Goal: Find specific page/section: Find specific page/section

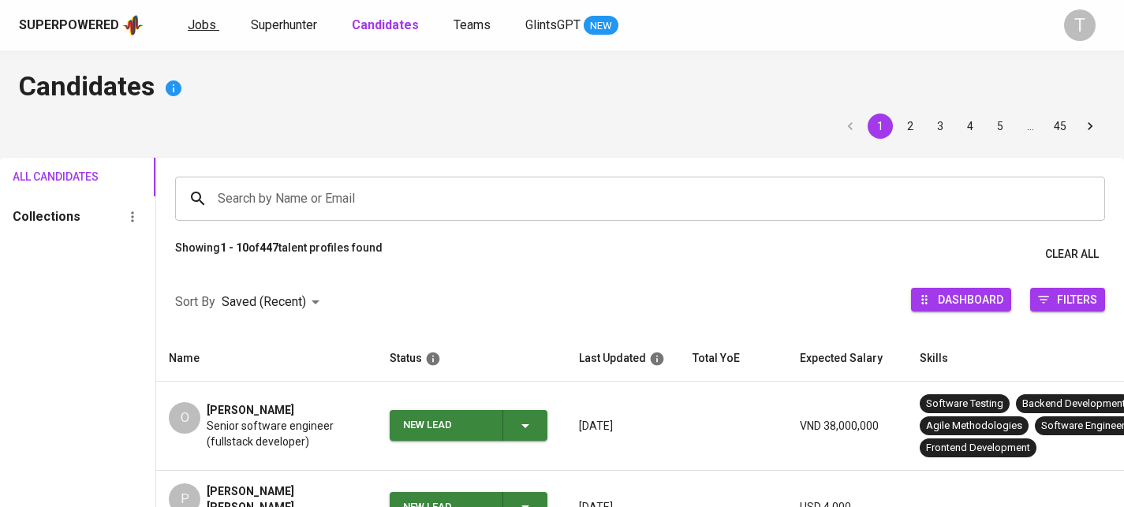
click at [210, 34] on link "Jobs" at bounding box center [204, 26] width 32 height 20
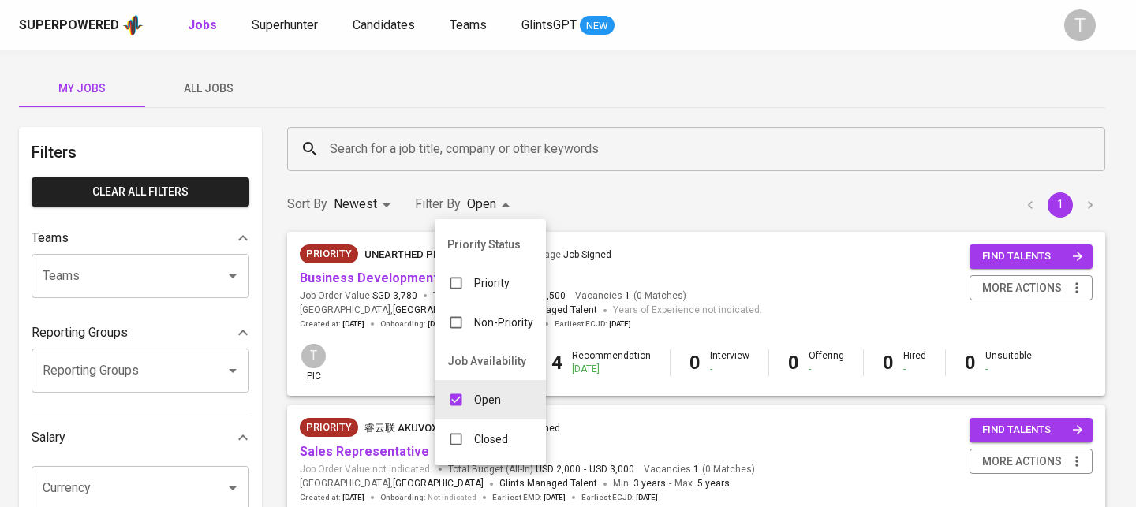
click at [488, 431] on p "Closed" at bounding box center [491, 439] width 34 height 16
type input "OPEN,CLOSE"
checkbox input "true"
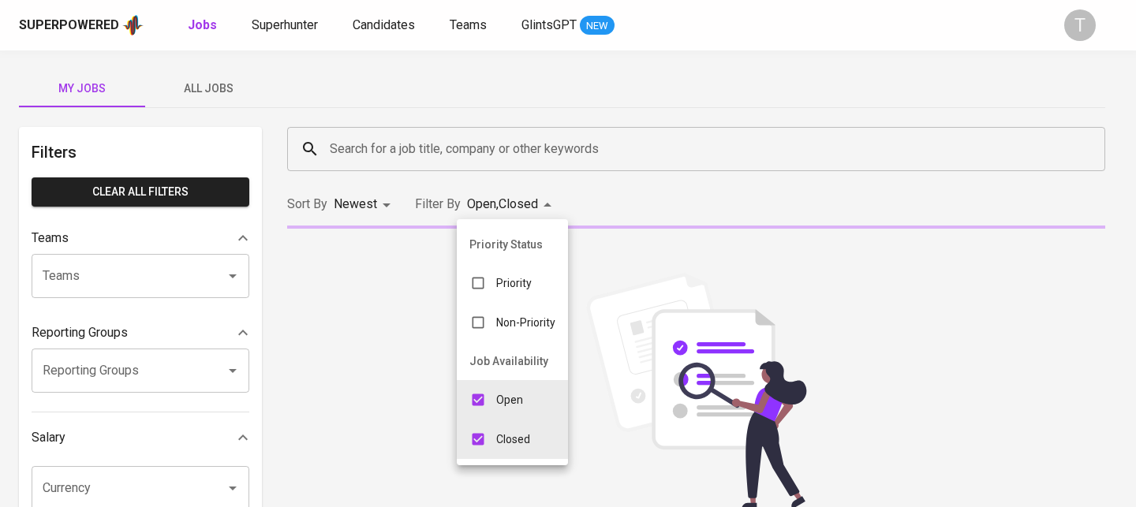
click at [479, 401] on input "checkbox" at bounding box center [478, 400] width 30 height 30
checkbox input "false"
type input "CLOSE"
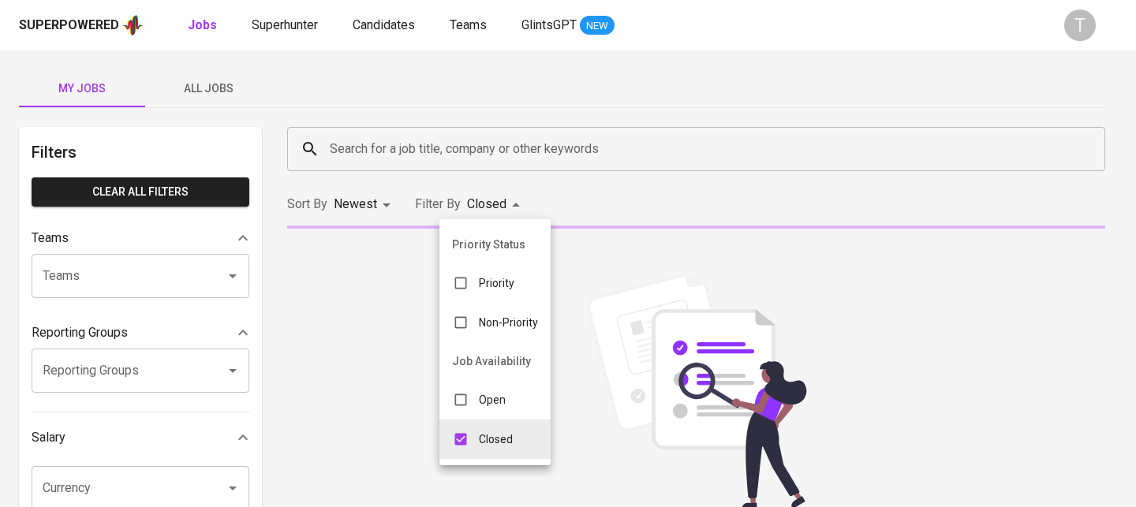
click at [452, 146] on div at bounding box center [568, 253] width 1136 height 507
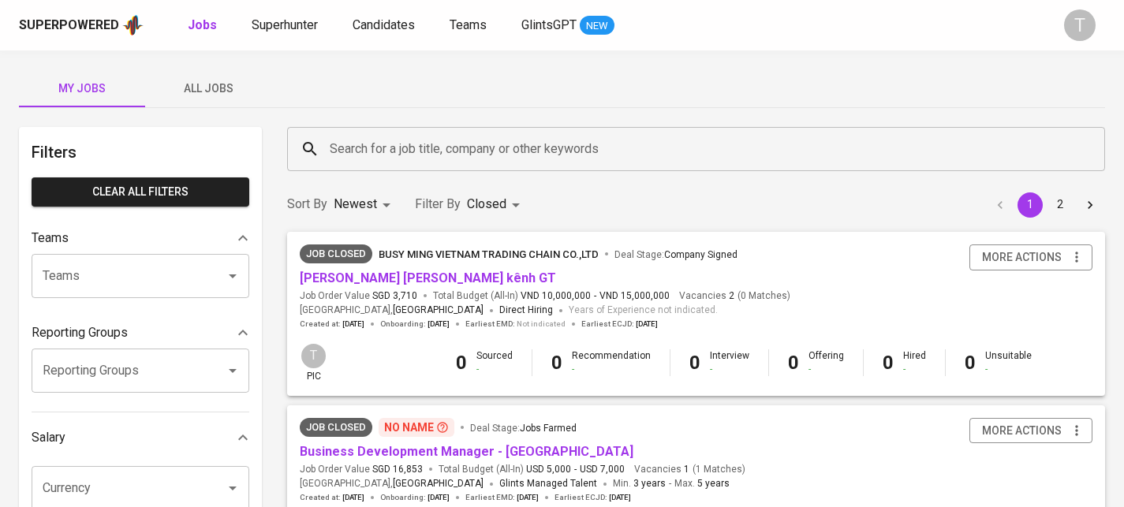
click at [370, 151] on input "Search for a job title, company or other keywords" at bounding box center [700, 149] width 748 height 30
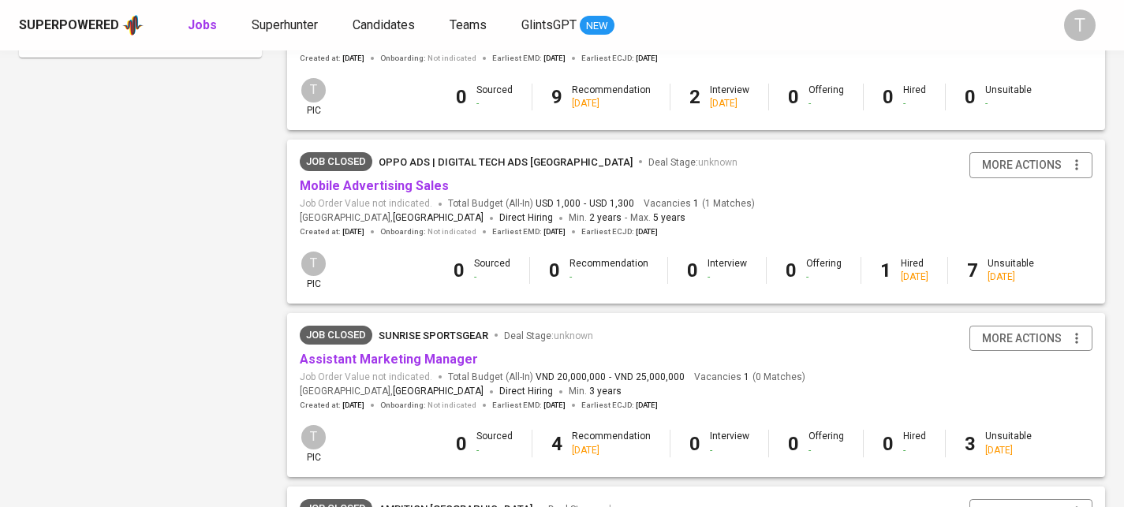
scroll to position [988, 0]
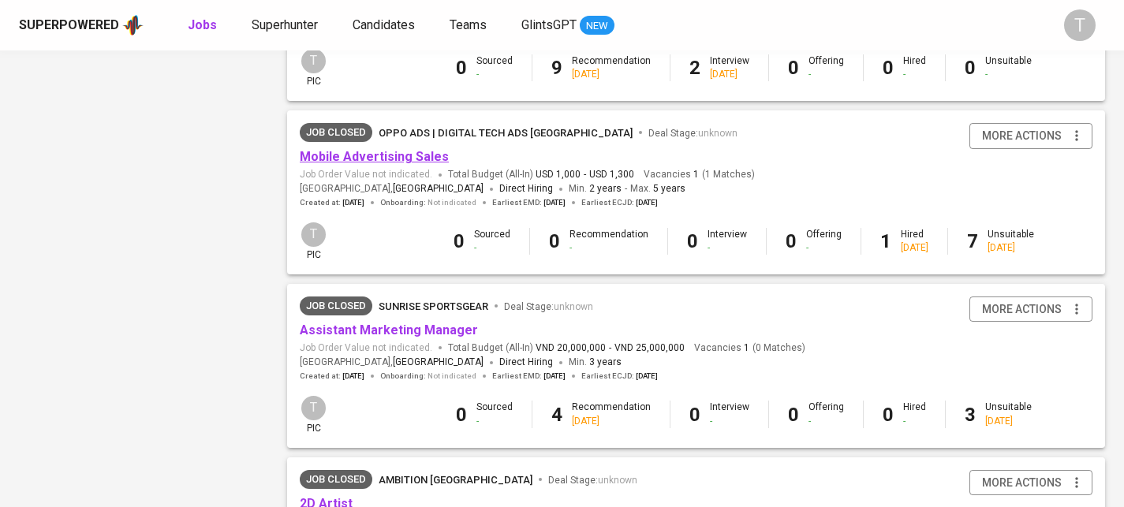
click at [397, 159] on link "Mobile Advertising Sales" at bounding box center [374, 156] width 149 height 15
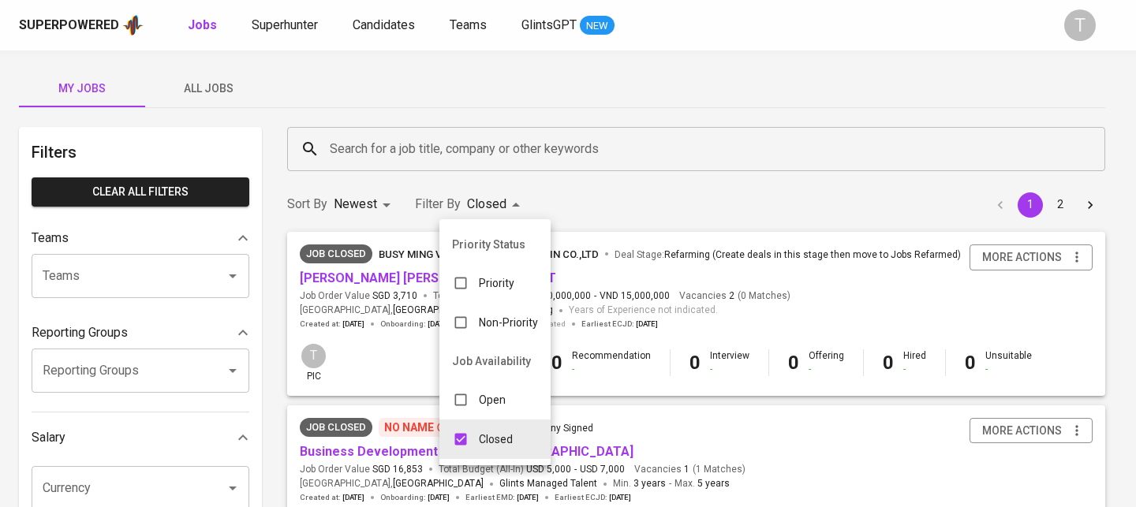
click at [477, 404] on div "Open" at bounding box center [478, 400] width 79 height 30
type input "CLOSE,OPEN"
checkbox input "true"
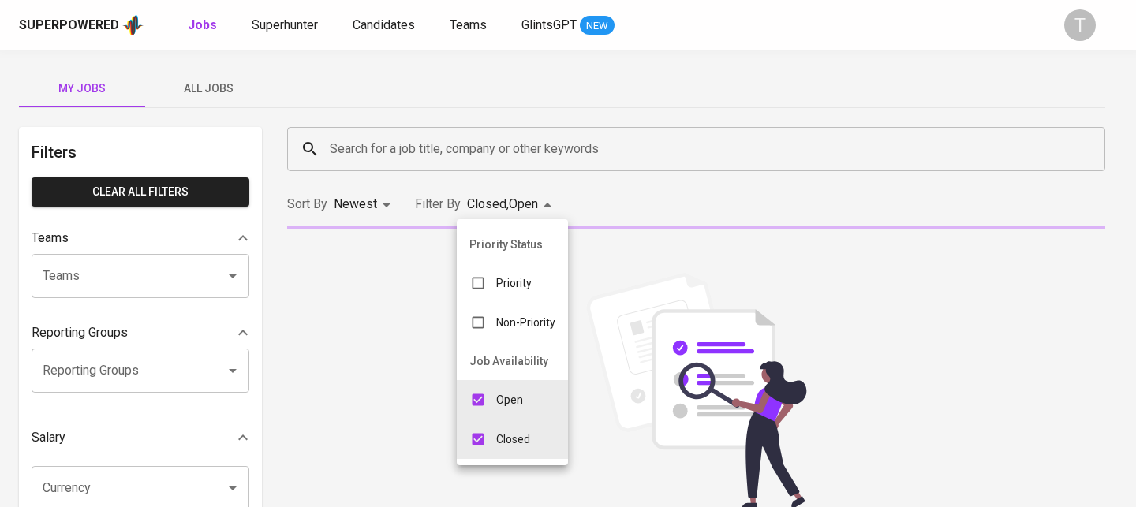
click at [485, 446] on input "checkbox" at bounding box center [478, 439] width 30 height 30
checkbox input "false"
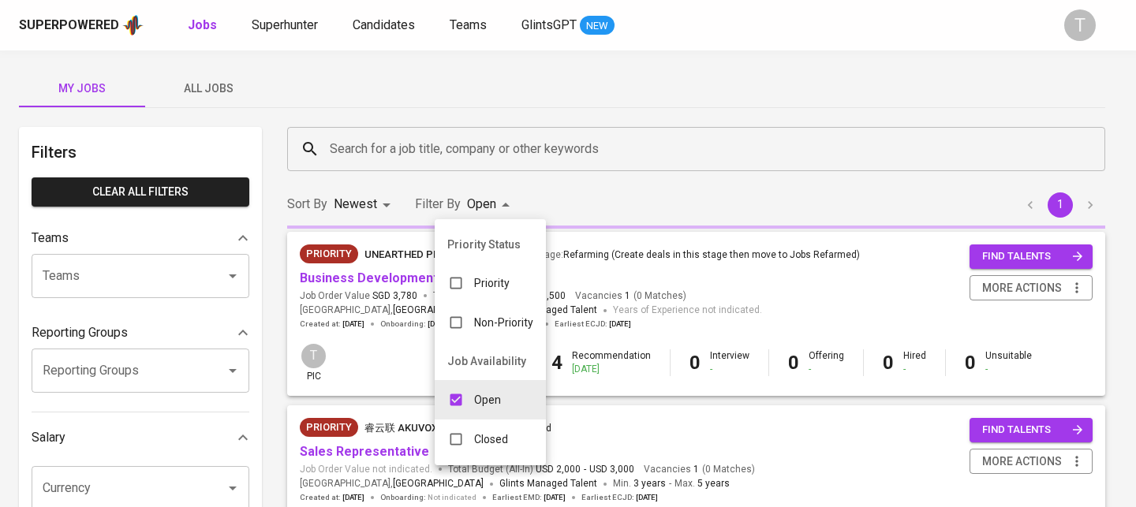
type input "OPEN"
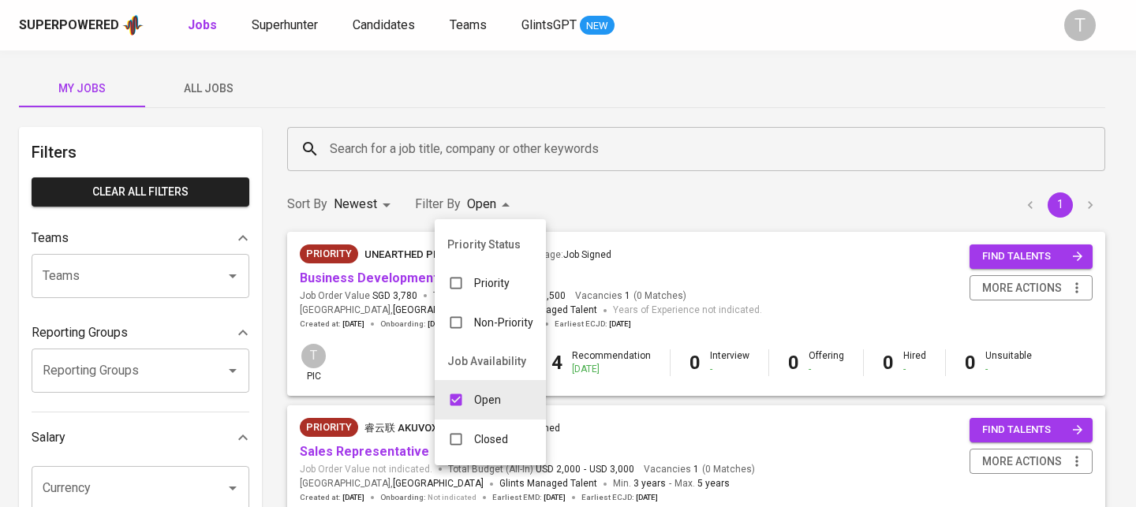
click at [701, 195] on div at bounding box center [568, 253] width 1136 height 507
